Goal: Communication & Community: Ask a question

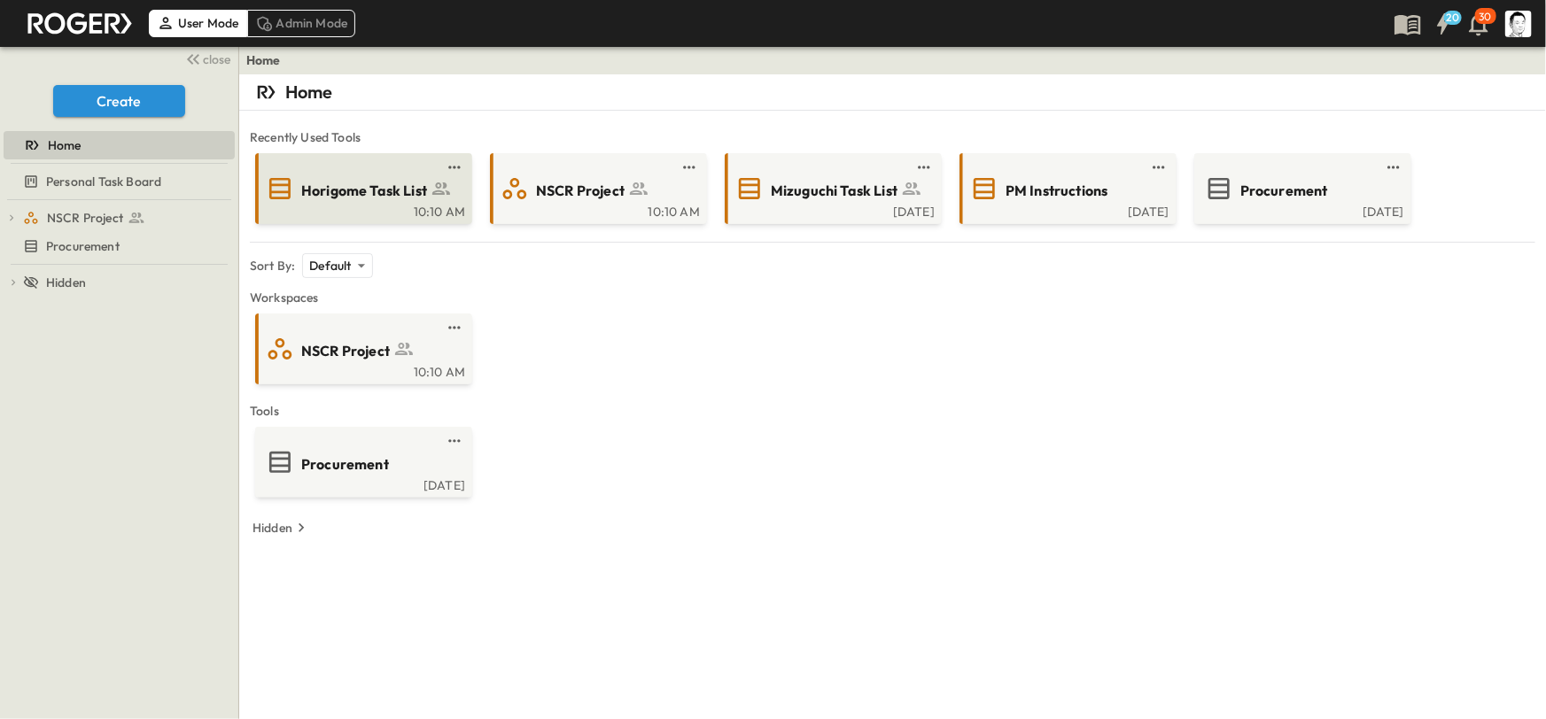
click at [400, 169] on link at bounding box center [358, 167] width 171 height 14
